Goal: Task Accomplishment & Management: Complete application form

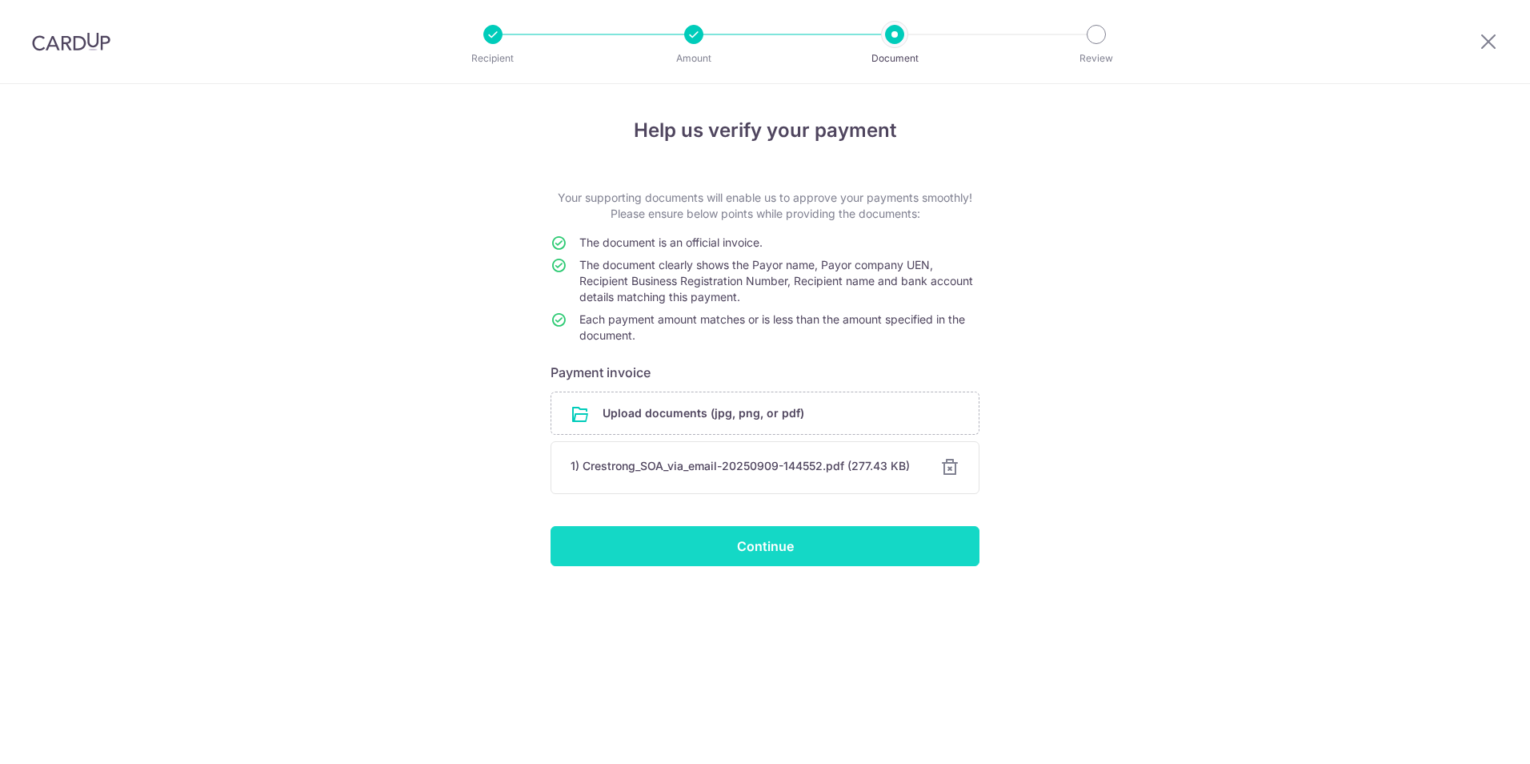
click at [704, 540] on input "Continue" at bounding box center [765, 546] width 429 height 40
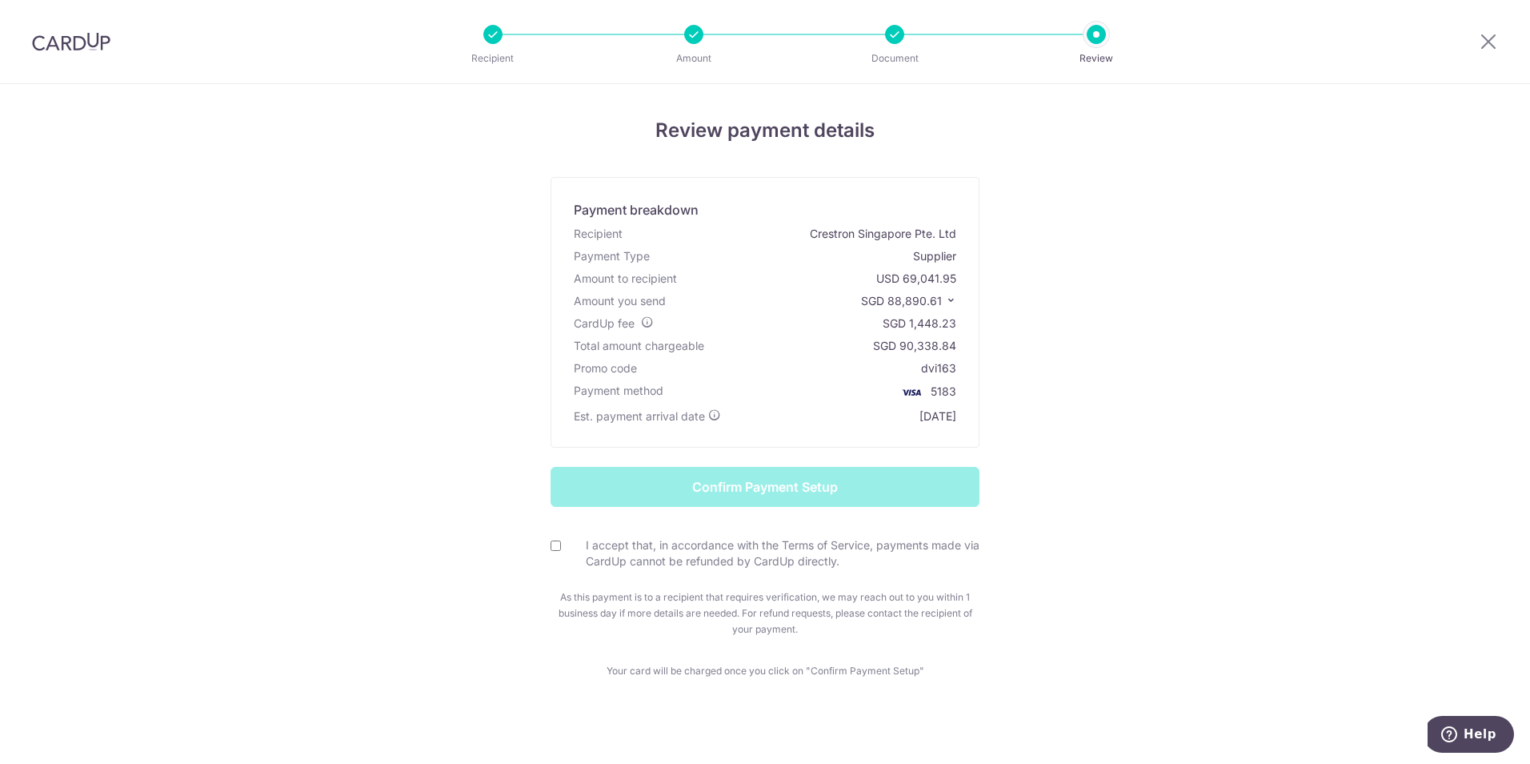
click at [210, 327] on div "Review payment details Payment breakdown Recipient Crestron Singapore Pte. Ltd …" at bounding box center [765, 428] width 1530 height 689
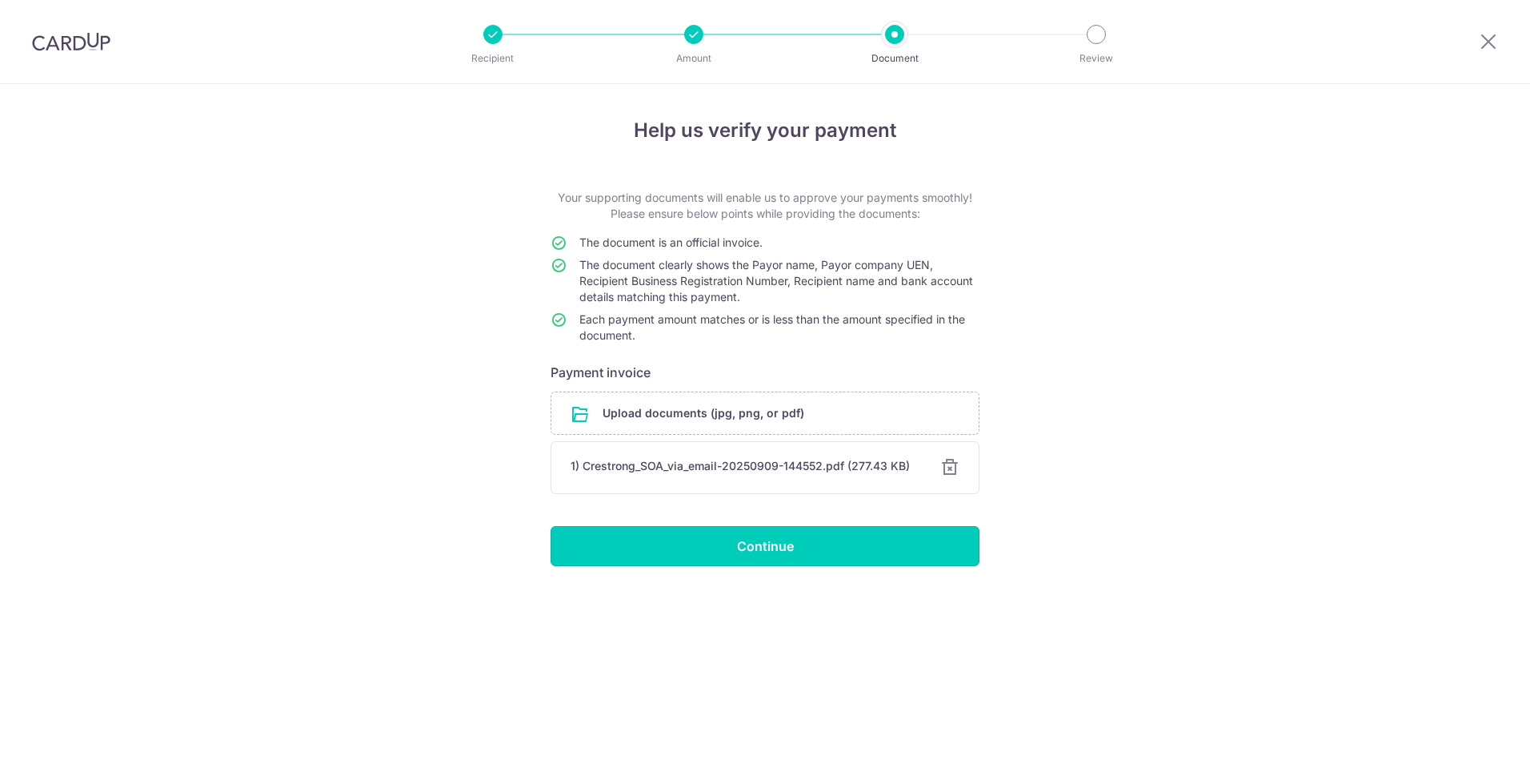
click at [746, 545] on input "Continue" at bounding box center [765, 546] width 429 height 40
